Goal: Use online tool/utility

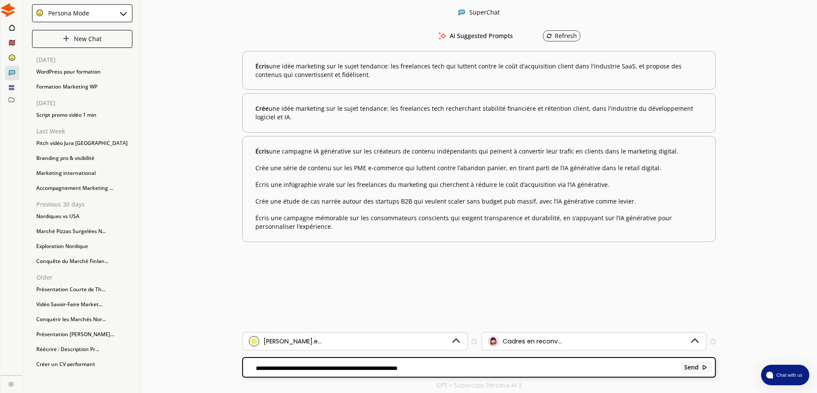
click at [447, 366] on textarea "**********" at bounding box center [460, 367] width 434 height 7
type textarea "*"
click at [448, 335] on div "thierry-robert.e..." at bounding box center [355, 340] width 224 height 17
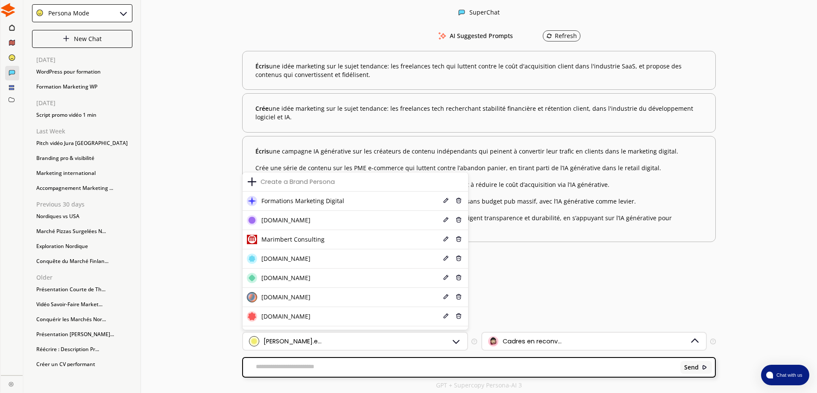
click at [419, 203] on li "Formations Marketing Digital Edit Delete" at bounding box center [355, 200] width 225 height 19
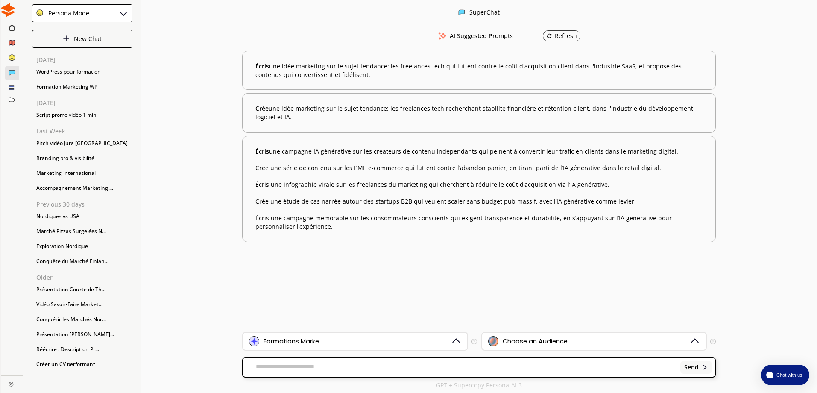
click at [575, 345] on div "Choose an Audience" at bounding box center [589, 341] width 202 height 10
click at [590, 287] on li "Centres de formation Edit Delete" at bounding box center [594, 281] width 225 height 19
click at [603, 284] on li "Centres de formation Edit Delete" at bounding box center [594, 281] width 225 height 19
click at [589, 287] on li "Centres de formation Edit Delete" at bounding box center [594, 281] width 225 height 19
click at [569, 279] on li "Centres de formation Edit Delete" at bounding box center [594, 281] width 225 height 19
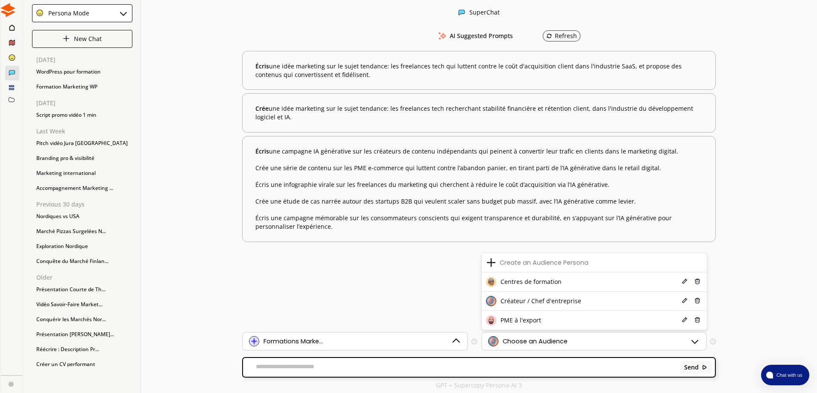
click at [535, 286] on div "Centres de formation" at bounding box center [524, 281] width 76 height 10
click at [417, 364] on textarea at bounding box center [460, 367] width 434 height 9
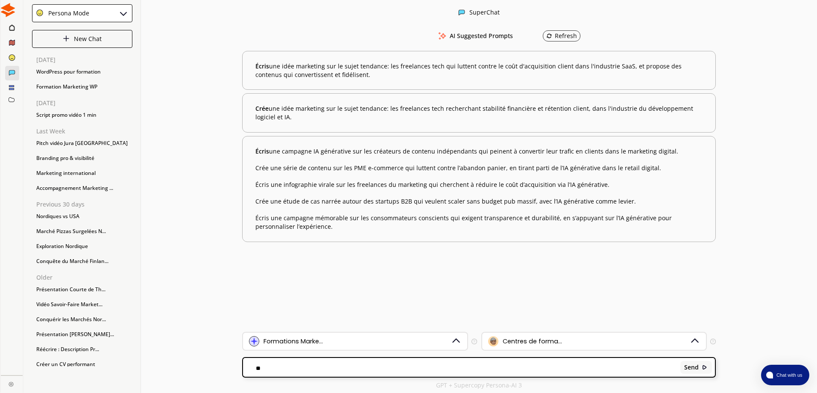
type textarea "*"
paste textarea "**********"
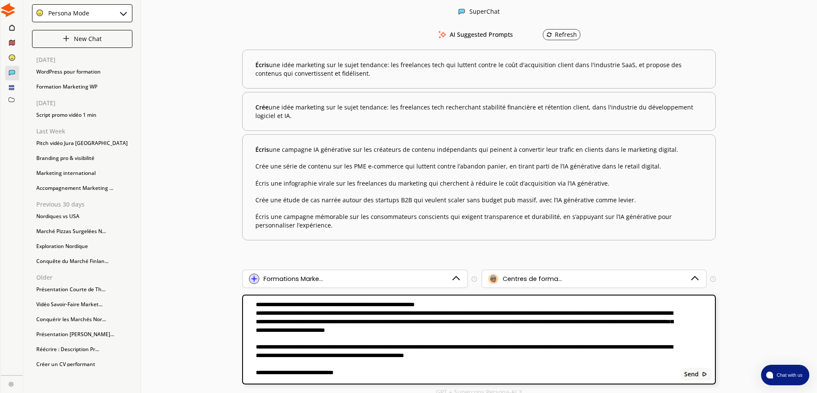
scroll to position [71, 0]
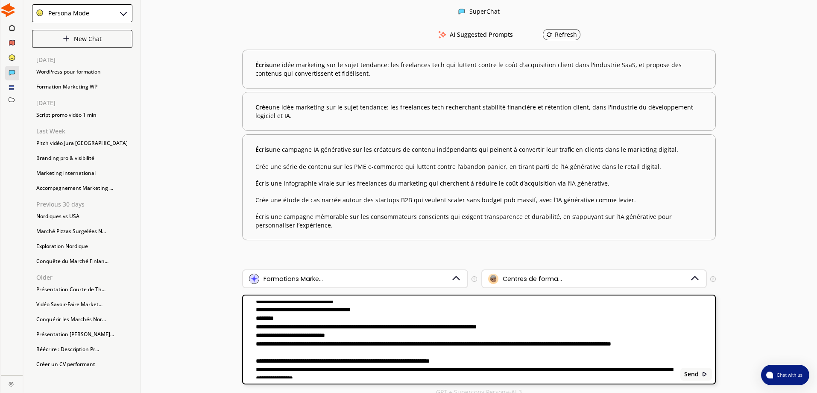
type textarea "**********"
click at [697, 380] on div "Send" at bounding box center [696, 373] width 32 height 13
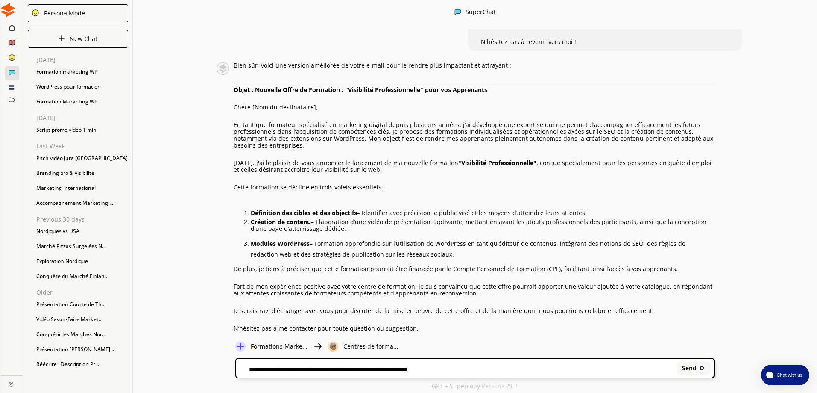
scroll to position [0, 0]
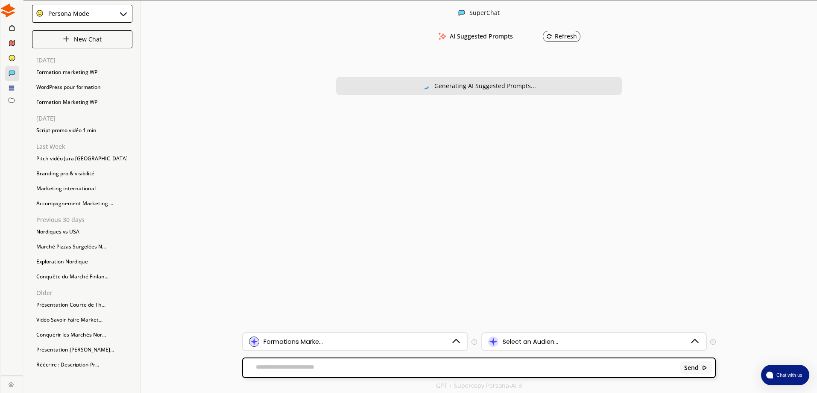
drag, startPoint x: 236, startPoint y: 88, endPoint x: 245, endPoint y: 90, distance: 9.1
click at [68, 70] on div "Formation marketing WP" at bounding box center [82, 72] width 100 height 13
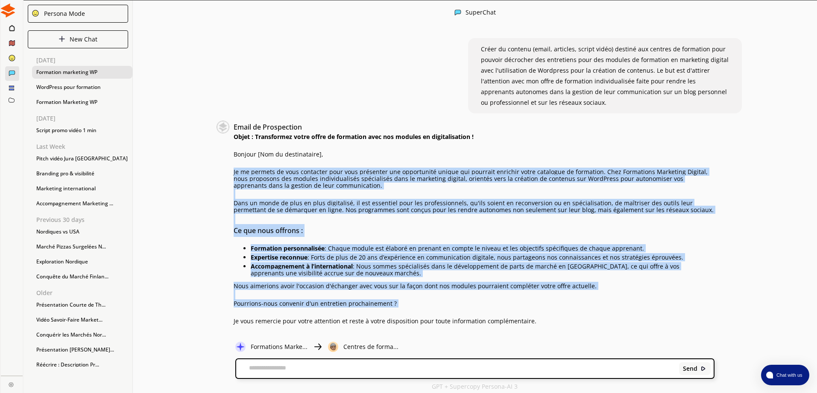
drag, startPoint x: 236, startPoint y: 169, endPoint x: 528, endPoint y: 299, distance: 319.5
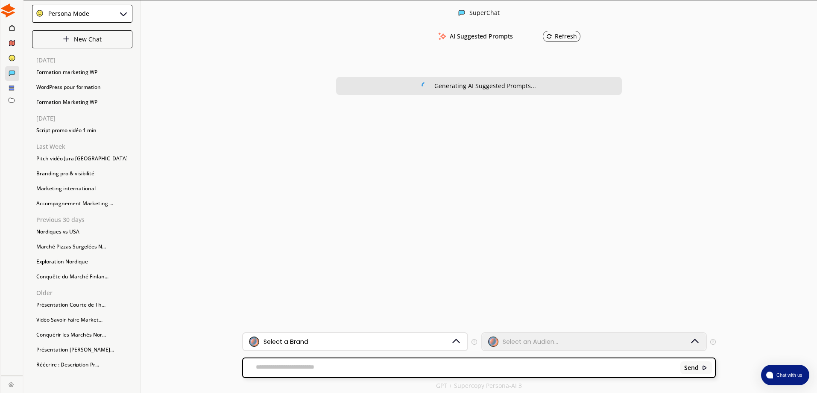
click at [66, 72] on div "Formation marketing WP" at bounding box center [82, 72] width 100 height 13
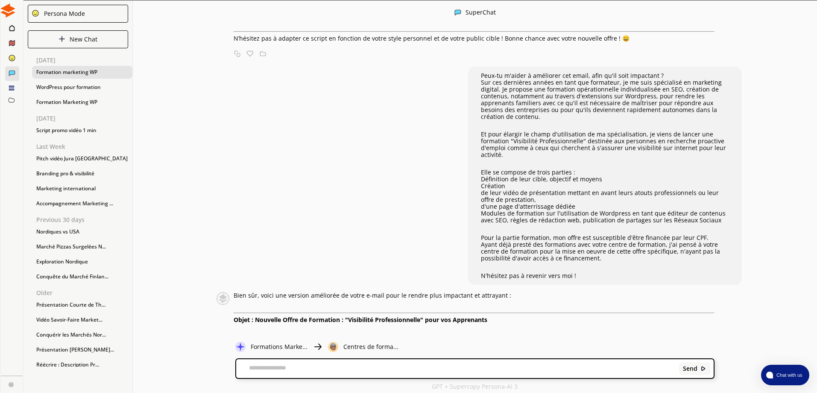
scroll to position [2693, 0]
drag, startPoint x: 237, startPoint y: 80, endPoint x: 587, endPoint y: 287, distance: 407.1
copy div "Lo ipsu dol sitametco adipiscing el seddoeius tempori utlabo etdolorem aliqua, …"
